Goal: Task Accomplishment & Management: Manage account settings

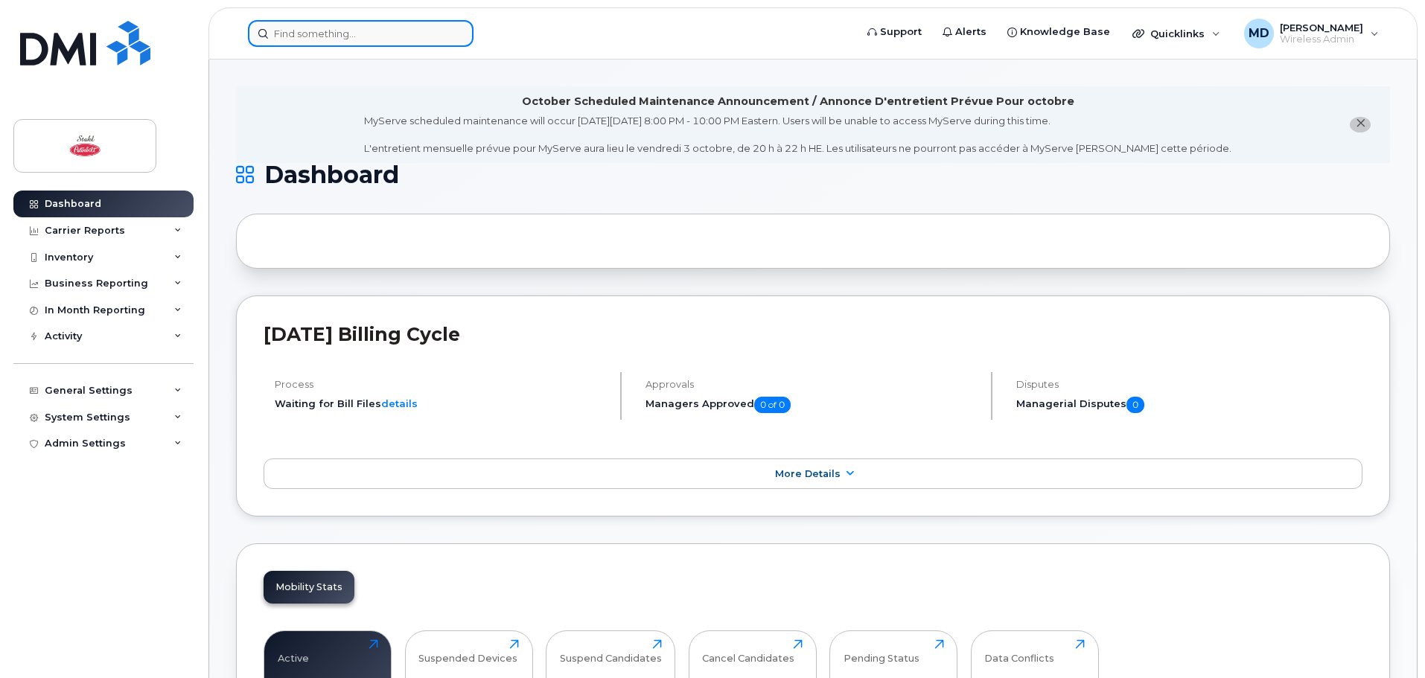
click at [412, 28] on input at bounding box center [361, 33] width 226 height 27
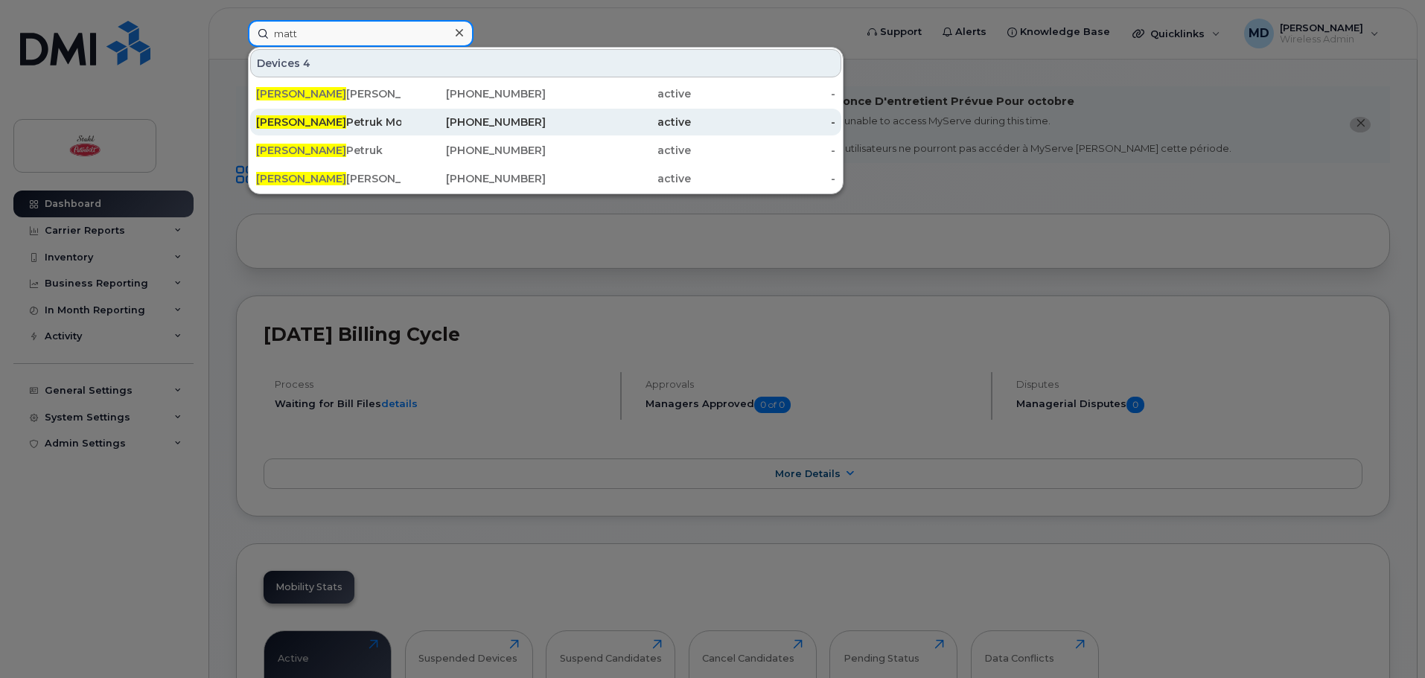
type input "matt"
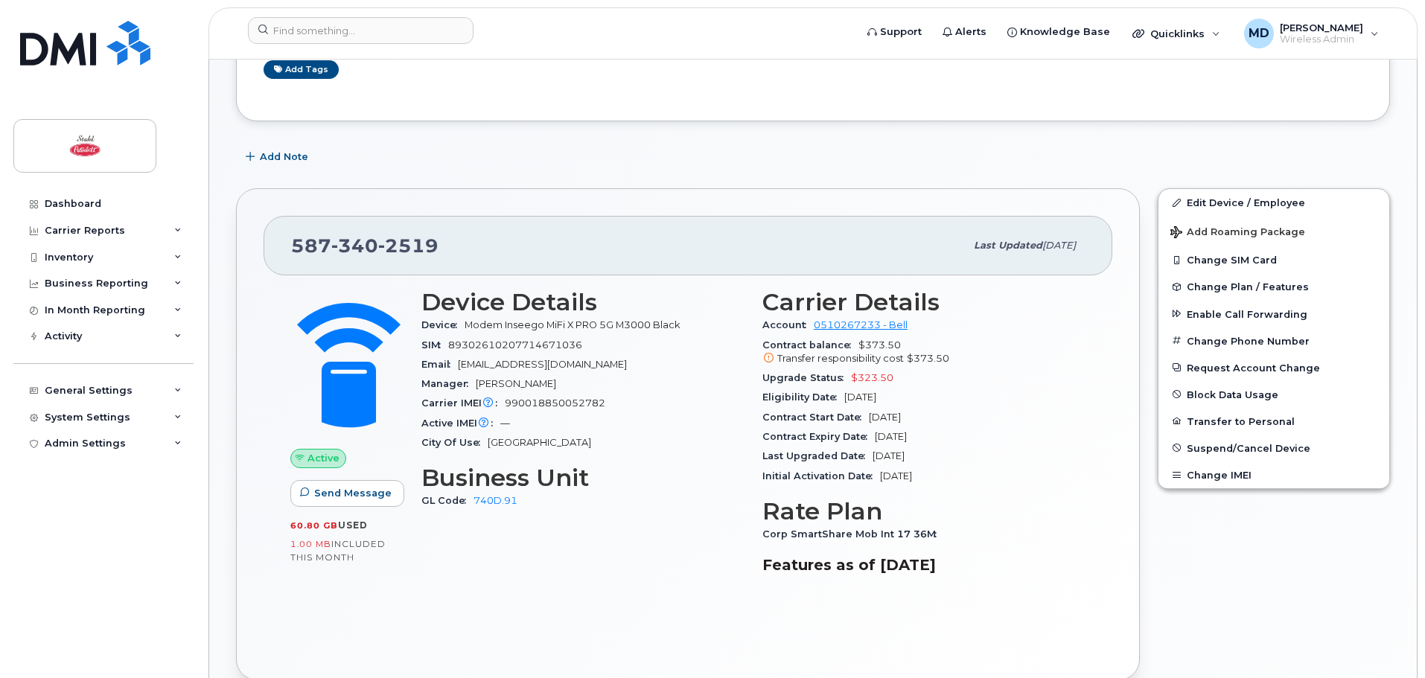
scroll to position [447, 0]
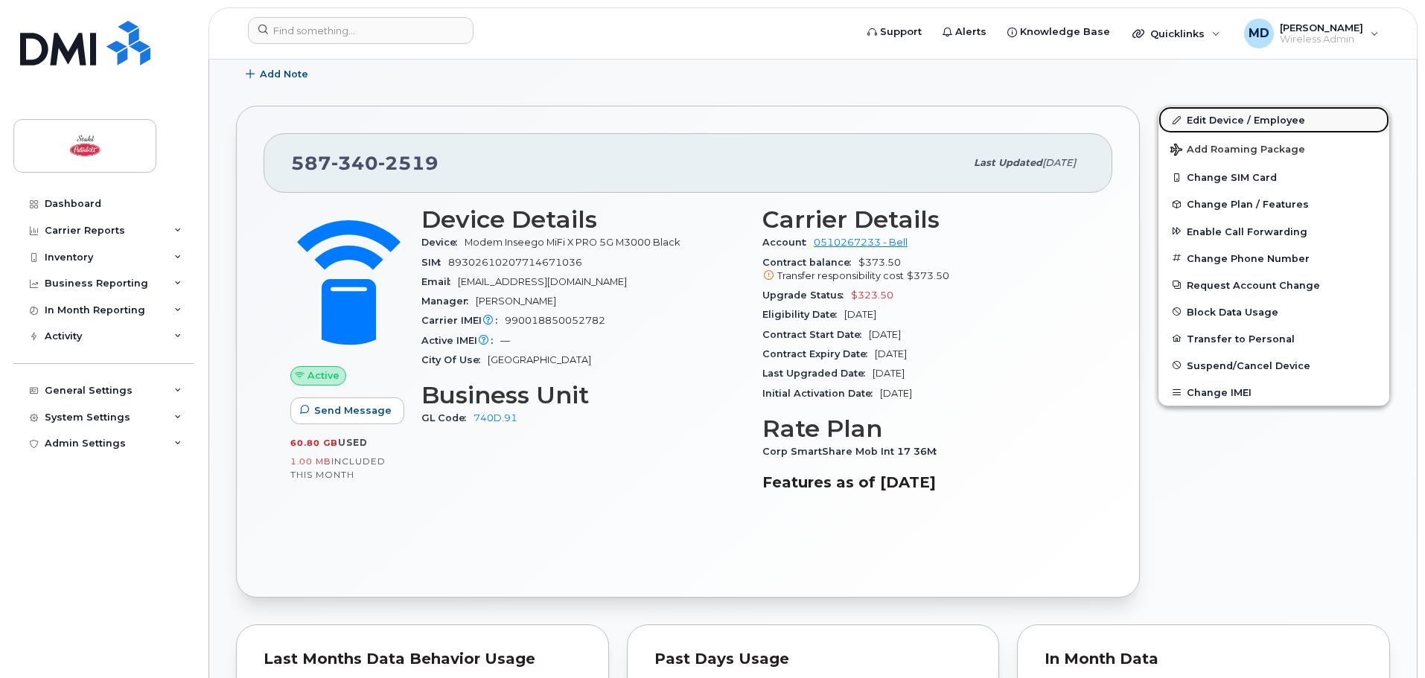
click at [1228, 124] on link "Edit Device / Employee" at bounding box center [1274, 119] width 231 height 27
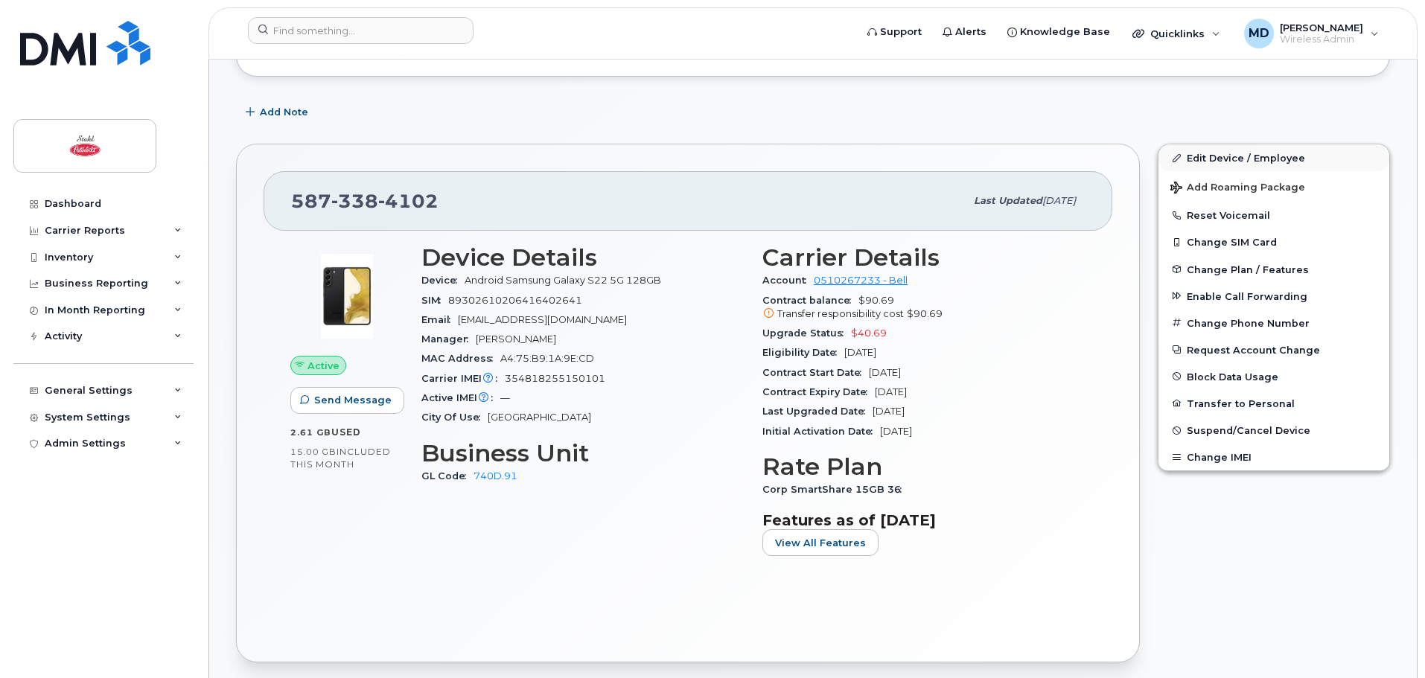
scroll to position [408, 0]
click at [1218, 148] on link "Edit Device / Employee" at bounding box center [1274, 158] width 231 height 27
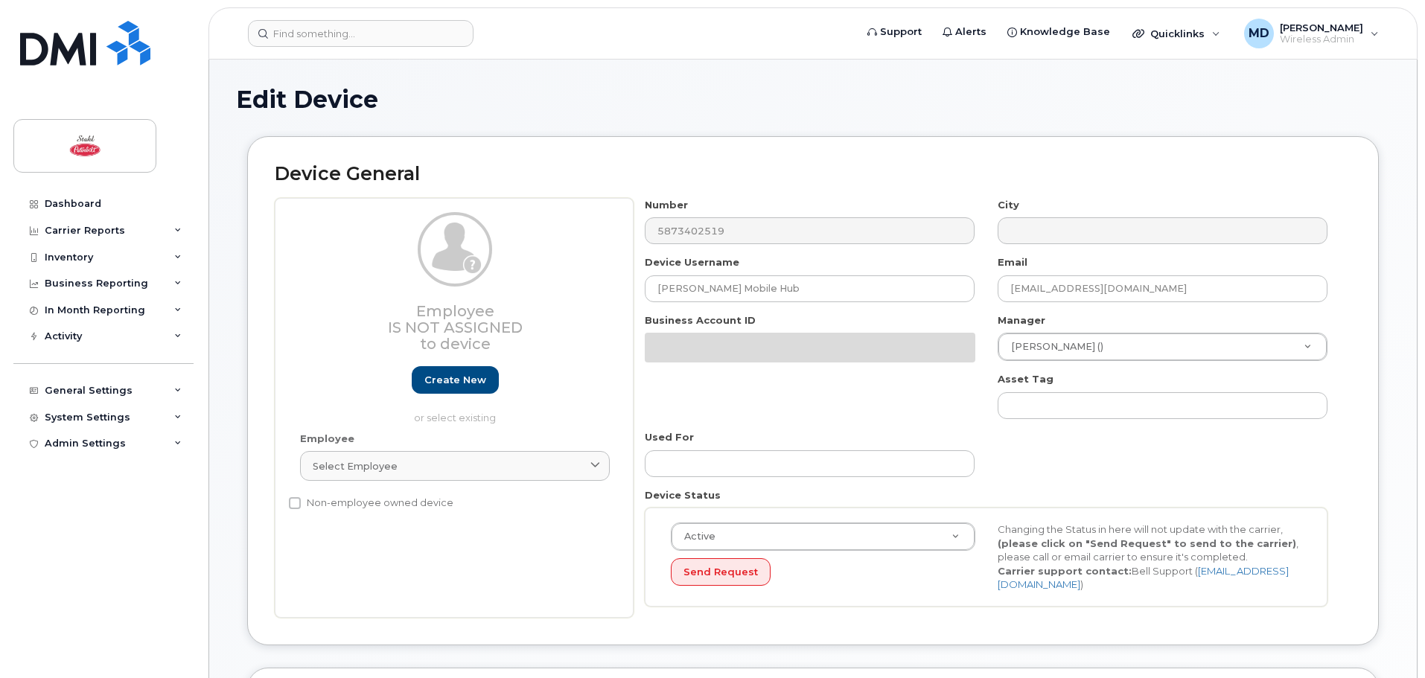
select select "29614456"
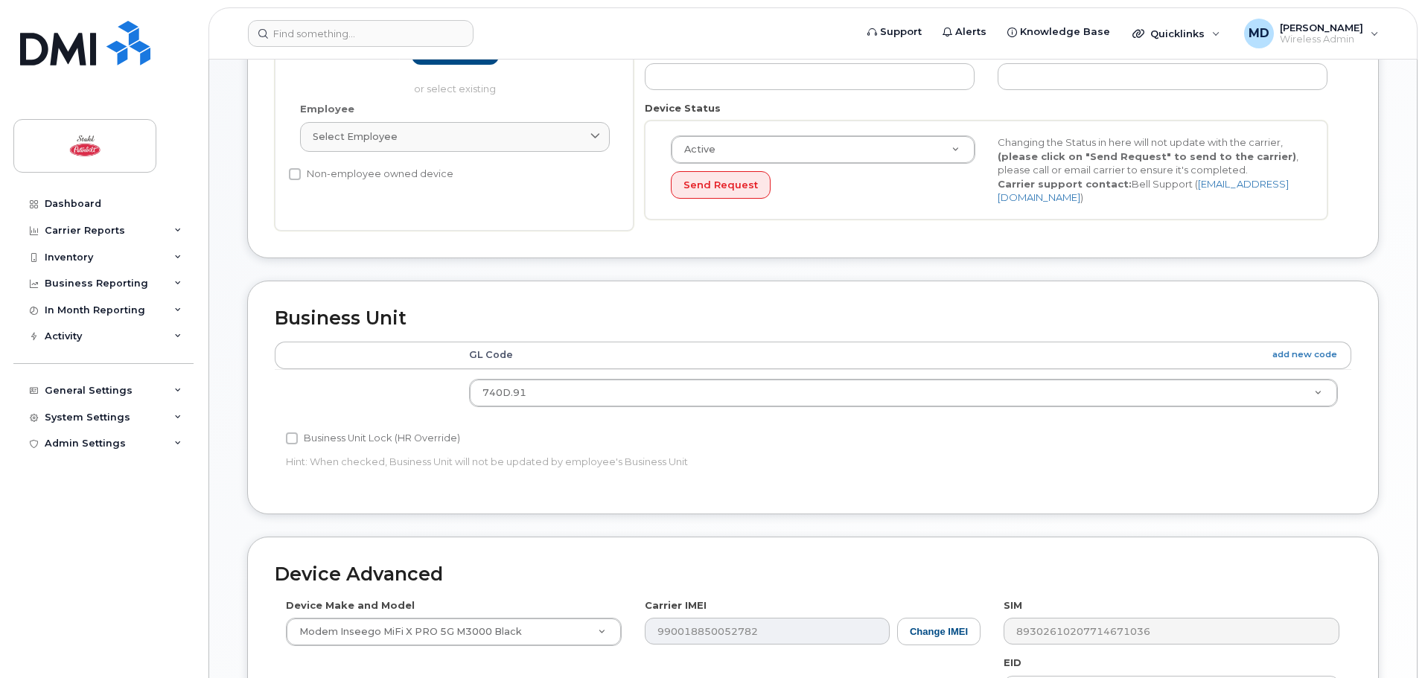
scroll to position [405, 0]
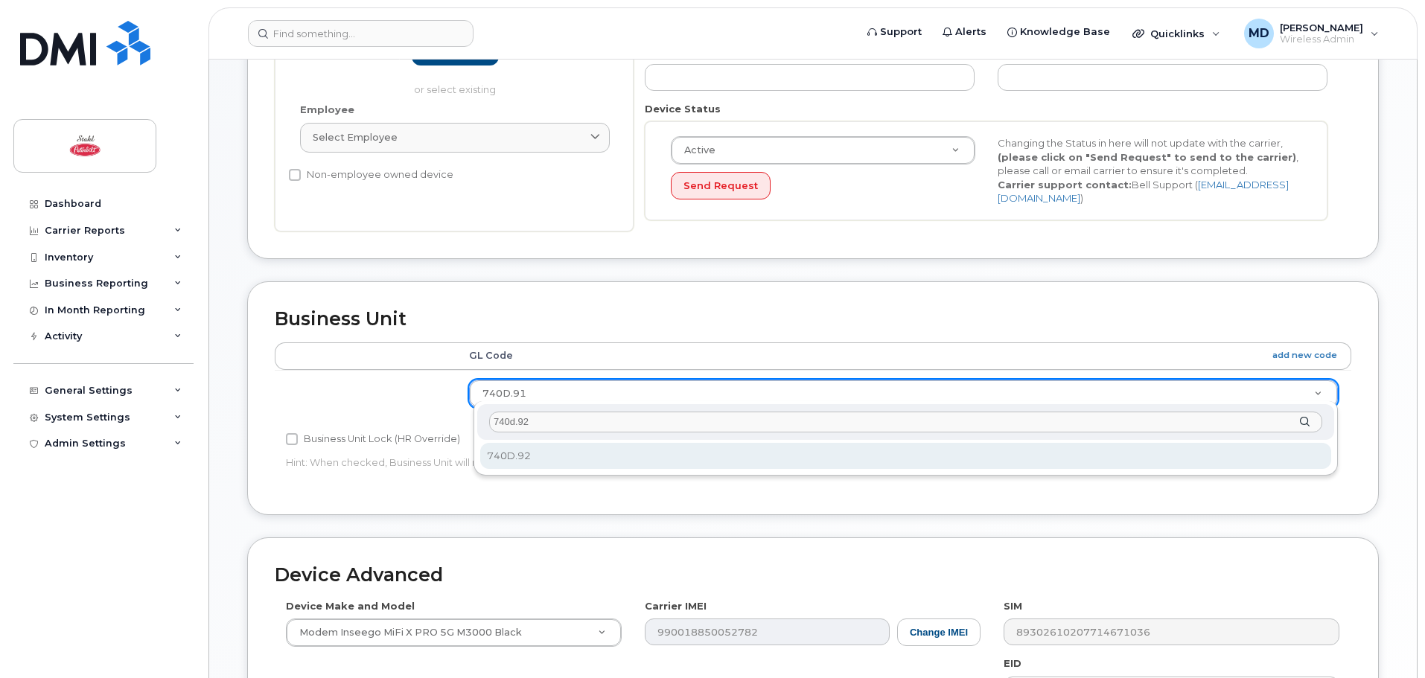
type input "740d.92"
select select "29614457"
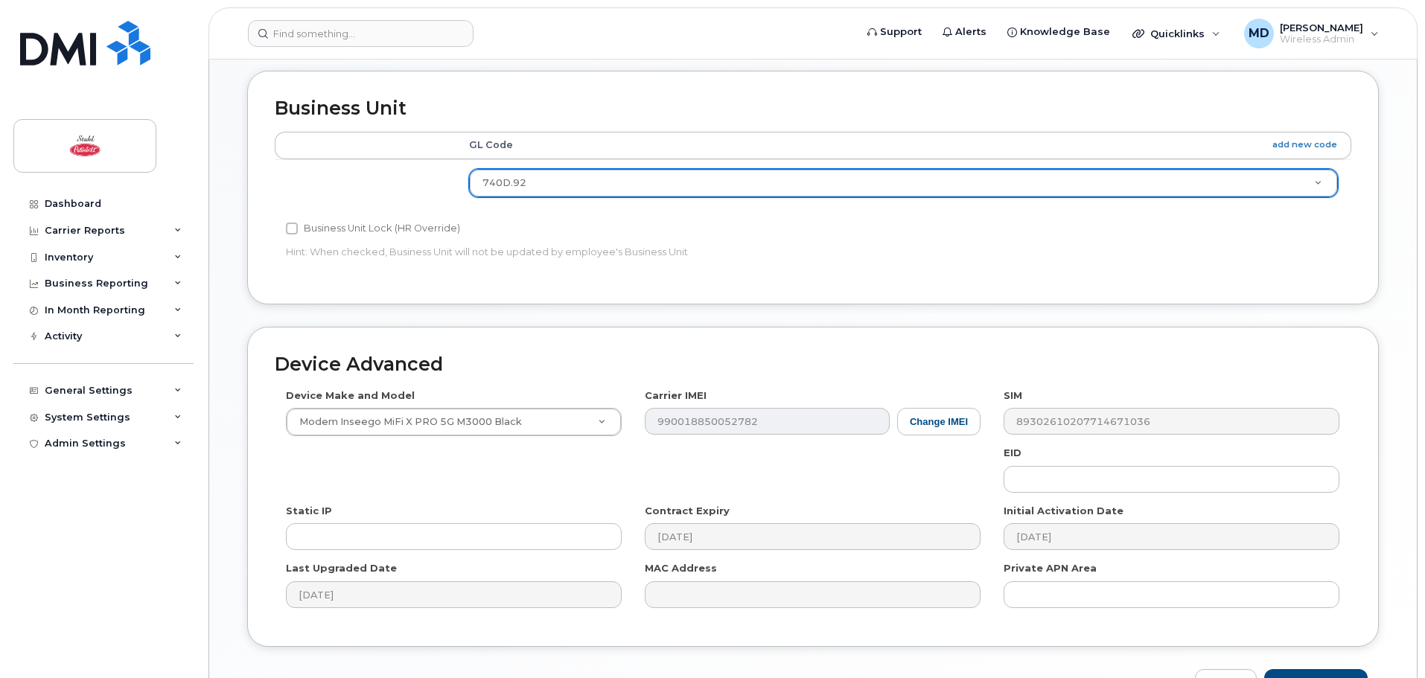
scroll to position [703, 0]
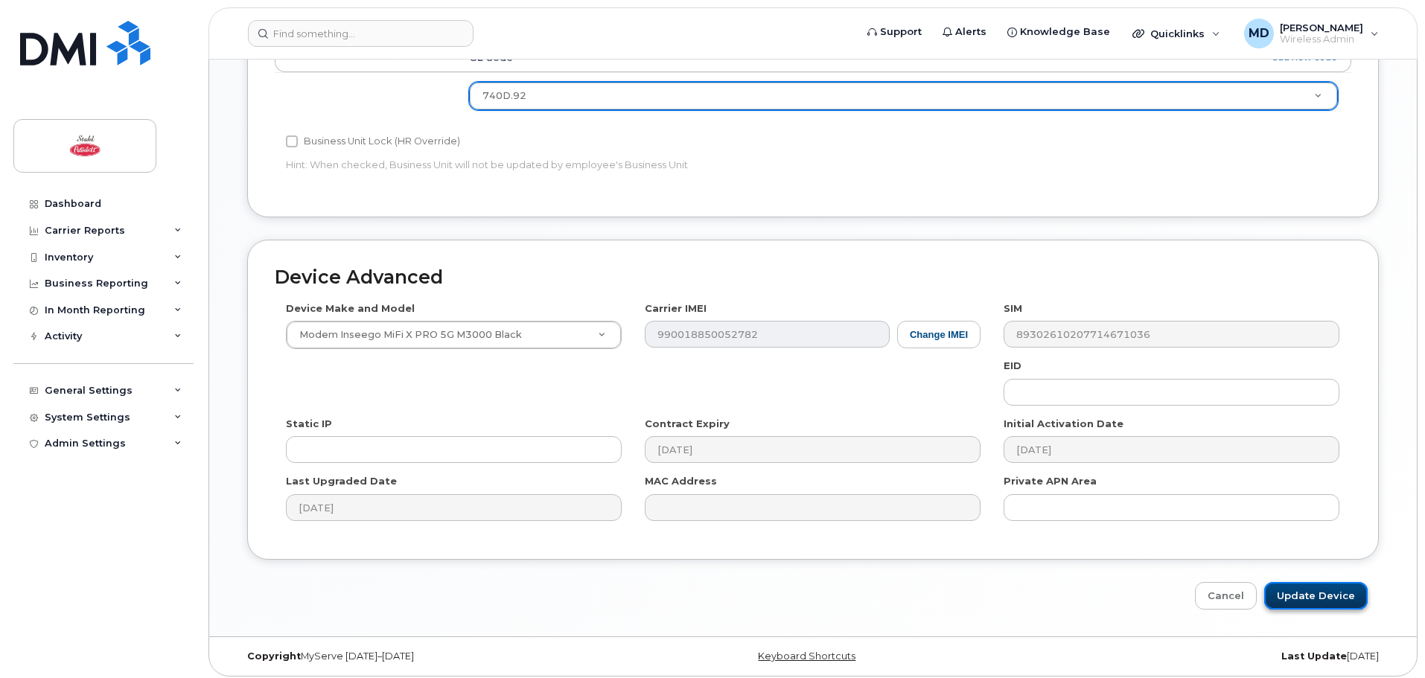
click at [1331, 593] on input "Update Device" at bounding box center [1317, 596] width 104 height 28
type input "Saving..."
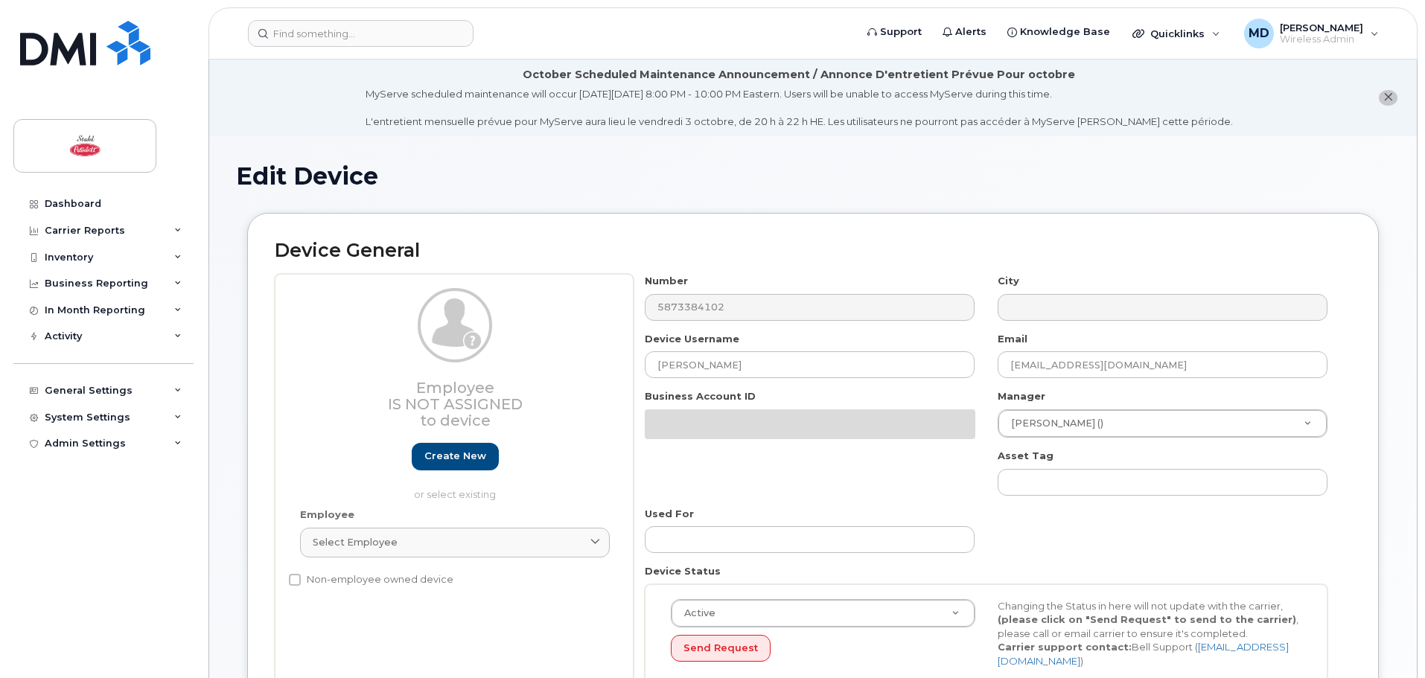
select select "29614456"
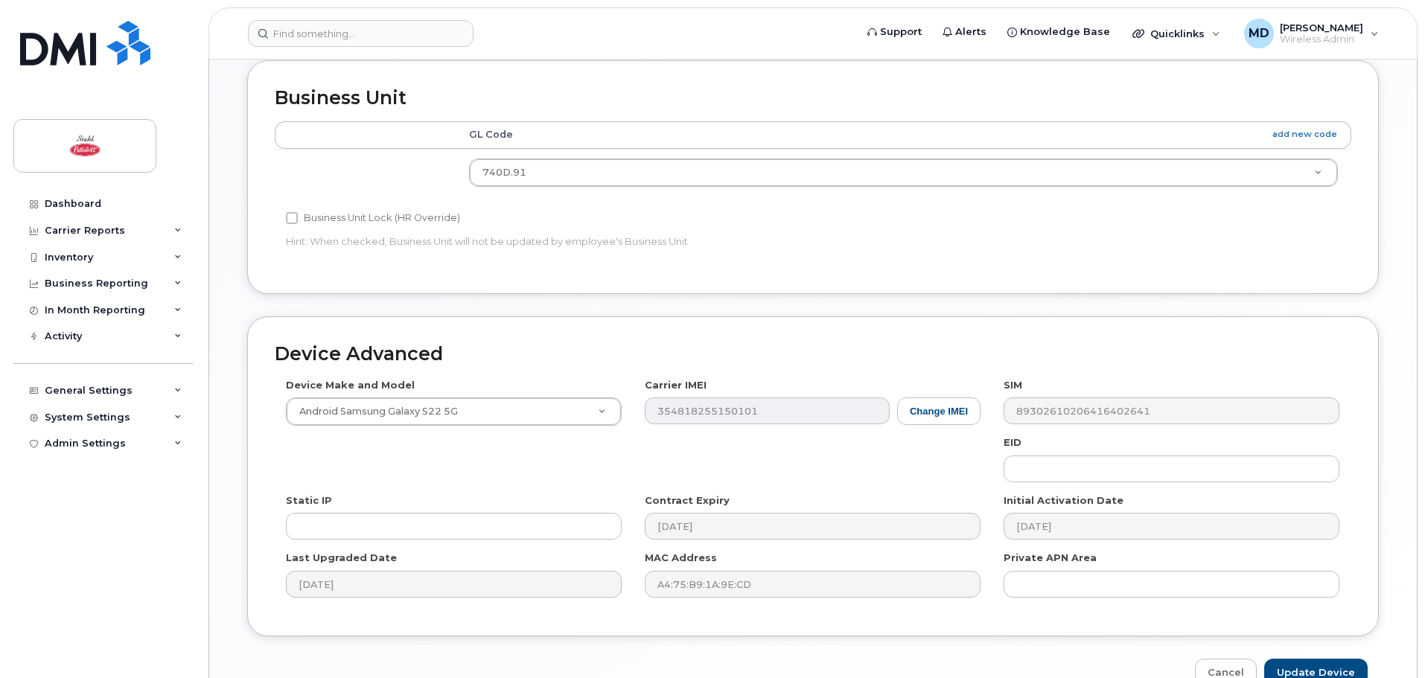
scroll to position [554, 0]
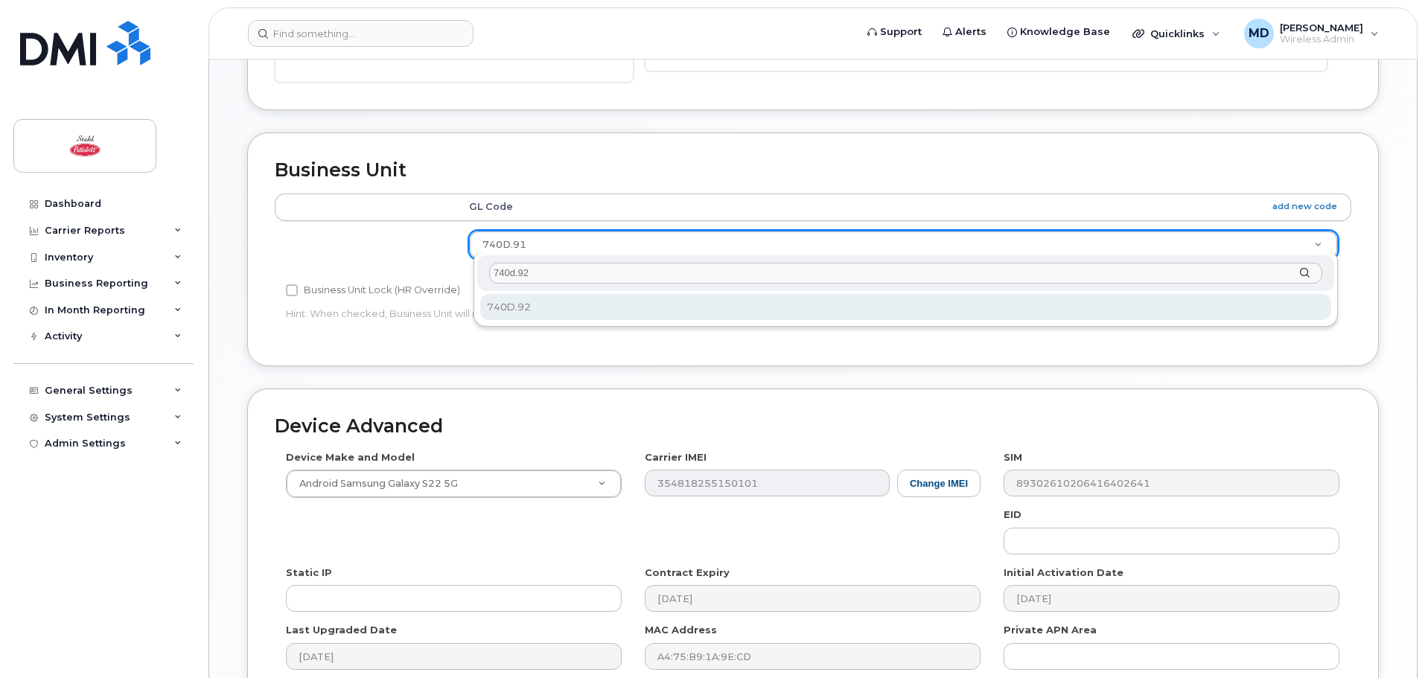
type input "740d.92"
select select "29614457"
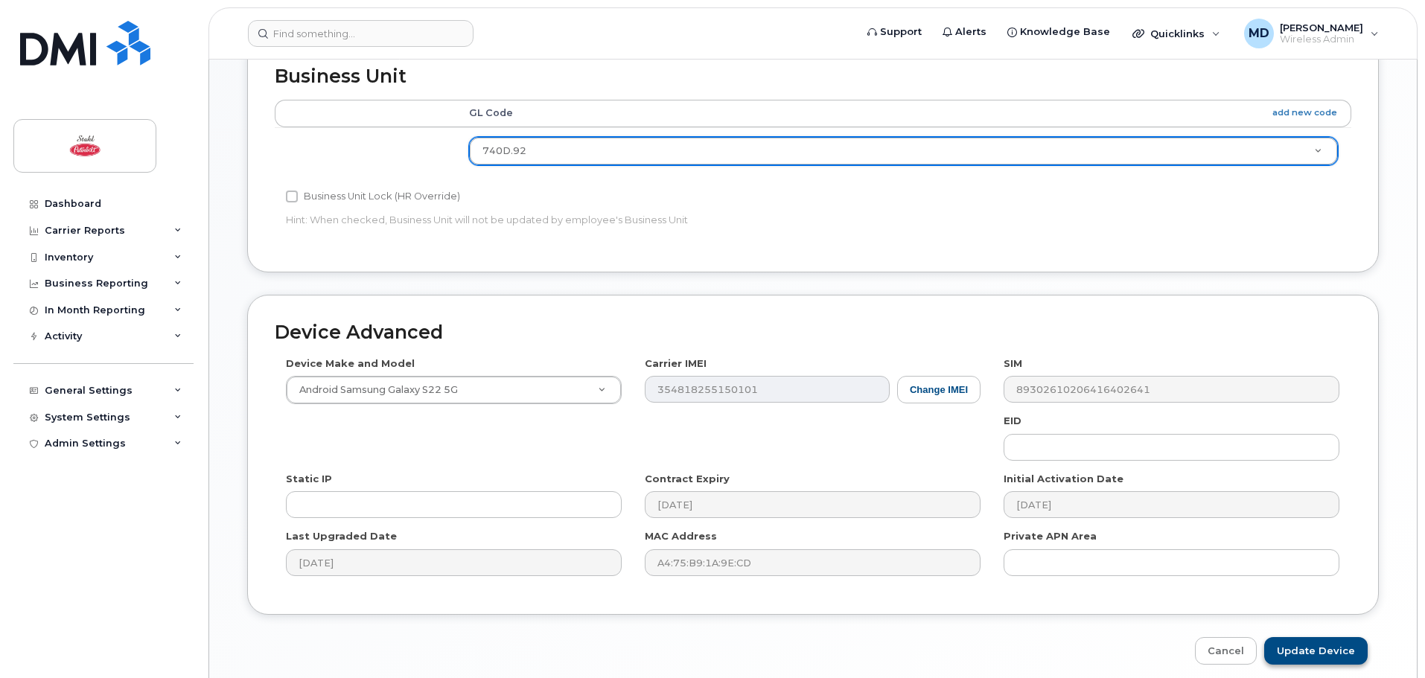
scroll to position [703, 0]
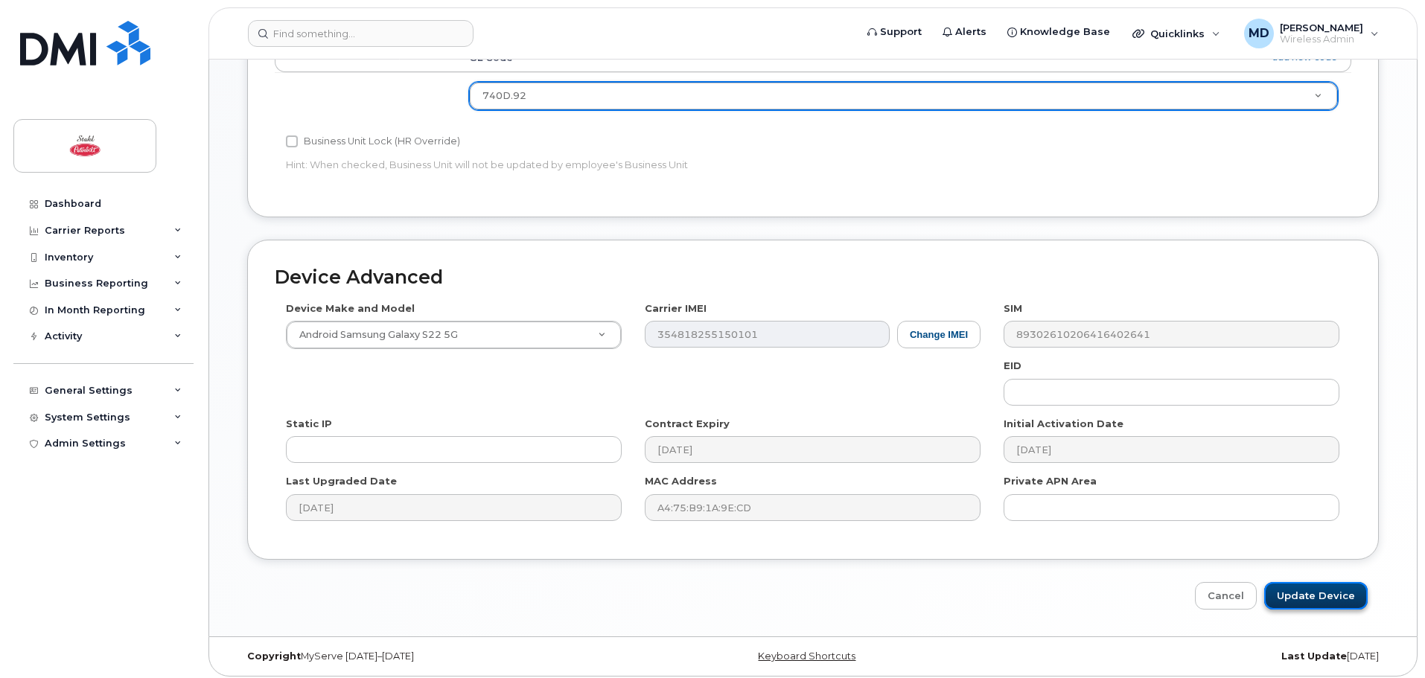
click at [1323, 582] on input "Update Device" at bounding box center [1317, 596] width 104 height 28
type input "Saving..."
